Goal: Find specific page/section: Find specific page/section

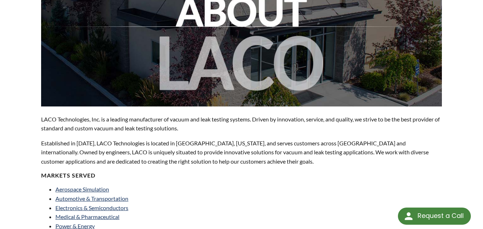
scroll to position [179, 0]
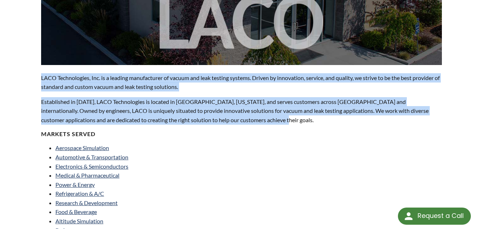
drag, startPoint x: 41, startPoint y: 60, endPoint x: 249, endPoint y: 111, distance: 214.5
click at [249, 111] on div "LACO Technologies, Inc. is a leading manufacturer of vacuum and leak testing sy…" at bounding box center [241, 196] width 401 height 583
copy div "LACO Technologies, Inc. is a leading manufacturer of vacuum and leak testing sy…"
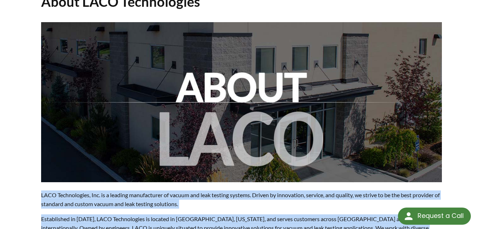
scroll to position [0, 0]
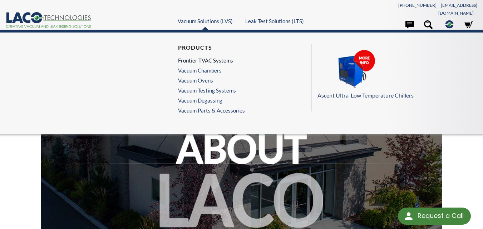
click at [193, 58] on link "Frontier TVAC Systems" at bounding box center [209, 60] width 63 height 6
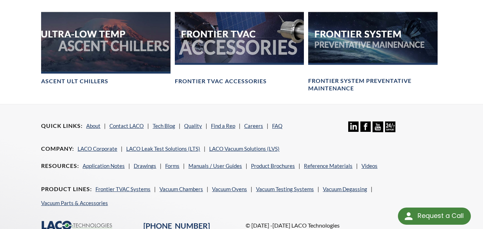
scroll to position [735, 0]
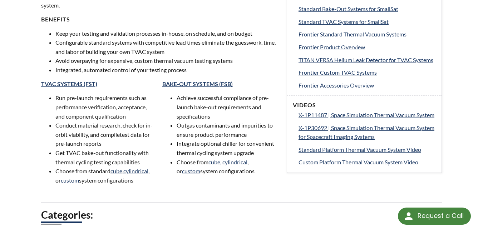
select select "Language Translate Widget"
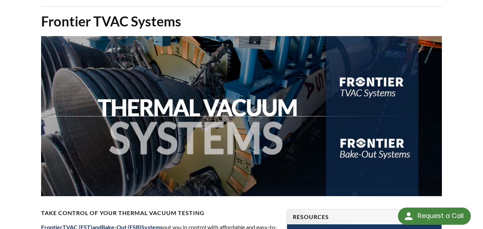
scroll to position [0, 0]
